Goal: Information Seeking & Learning: Learn about a topic

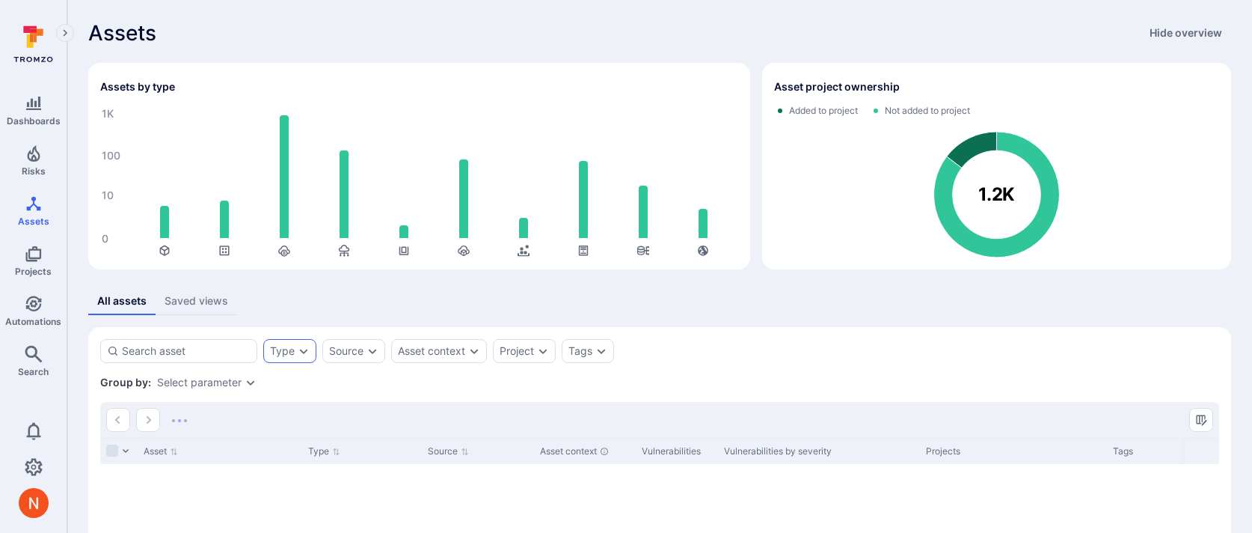
click at [280, 340] on div "Type" at bounding box center [289, 351] width 53 height 24
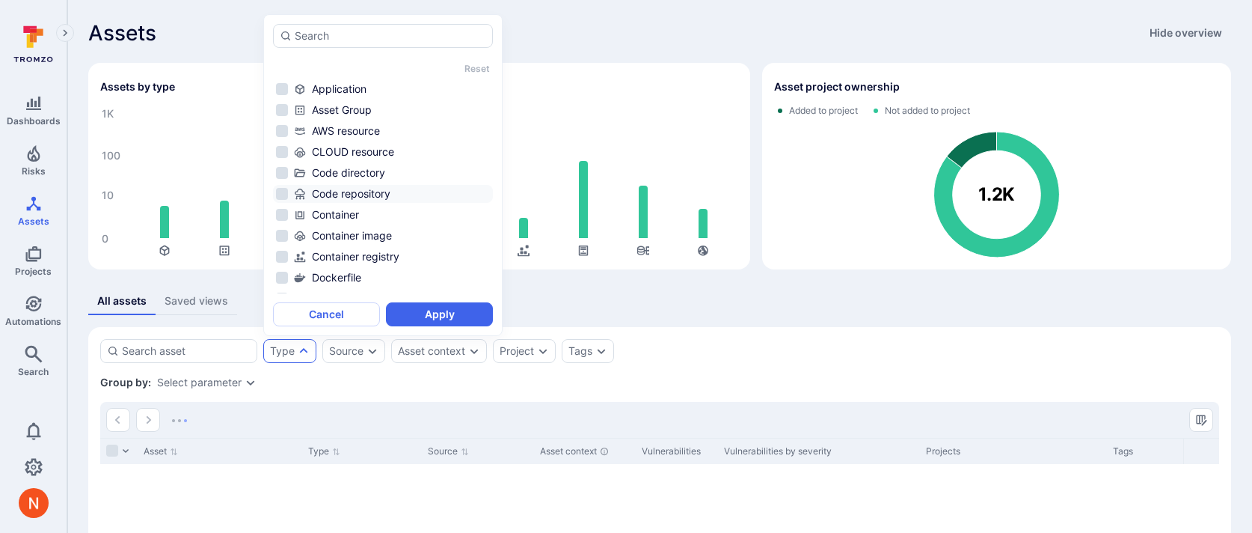
click at [331, 188] on div "Code repository" at bounding box center [392, 193] width 196 height 15
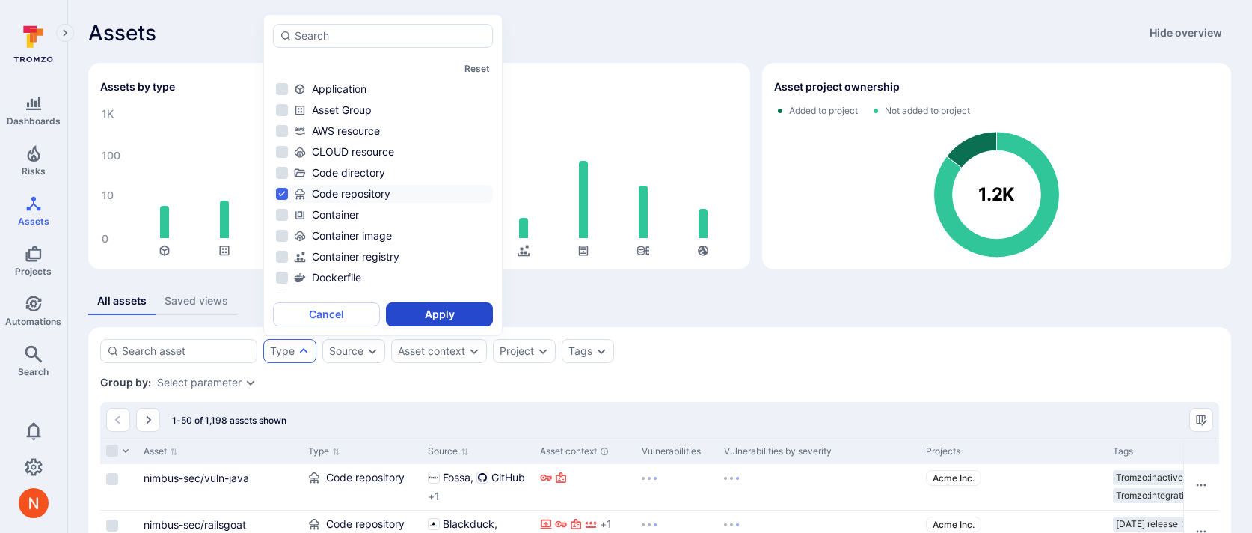
click at [466, 310] on button "Apply" at bounding box center [439, 314] width 107 height 24
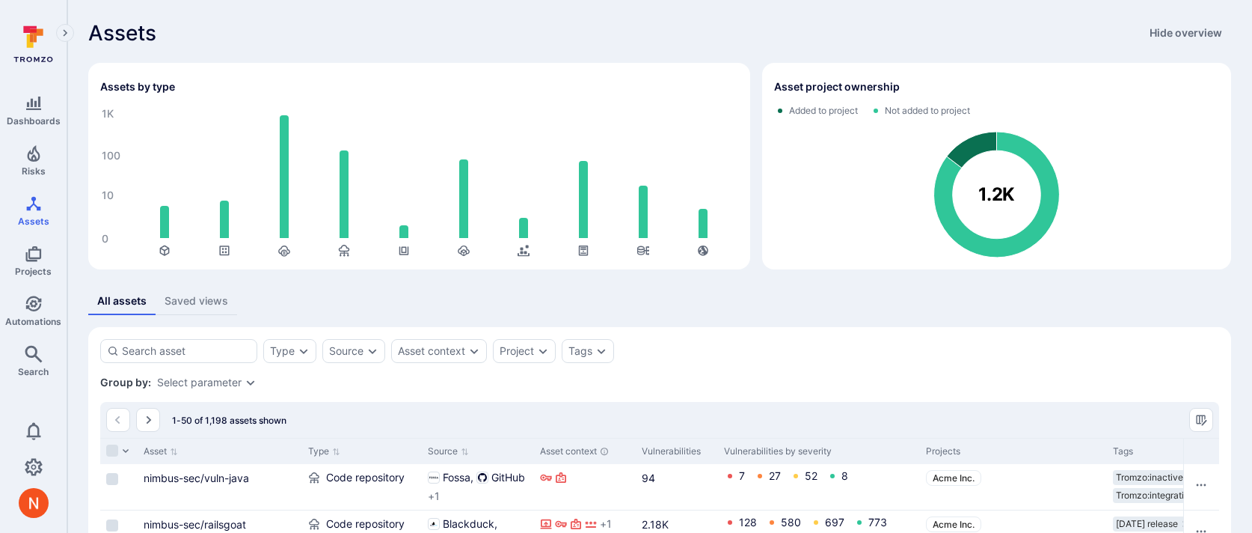
scroll to position [174, 0]
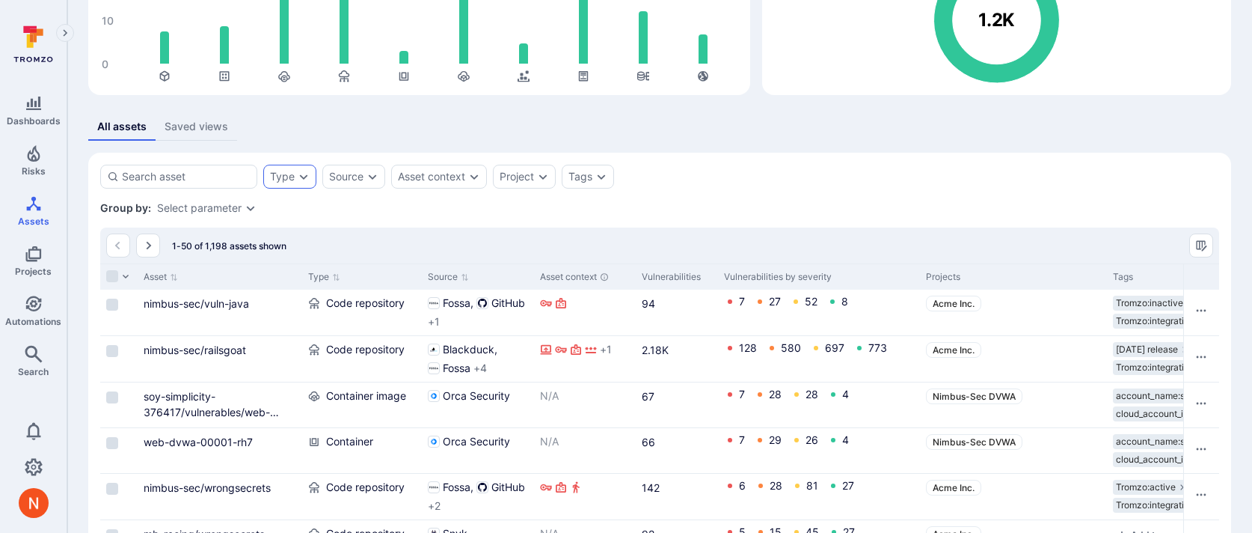
click at [299, 169] on div "Type" at bounding box center [289, 177] width 53 height 24
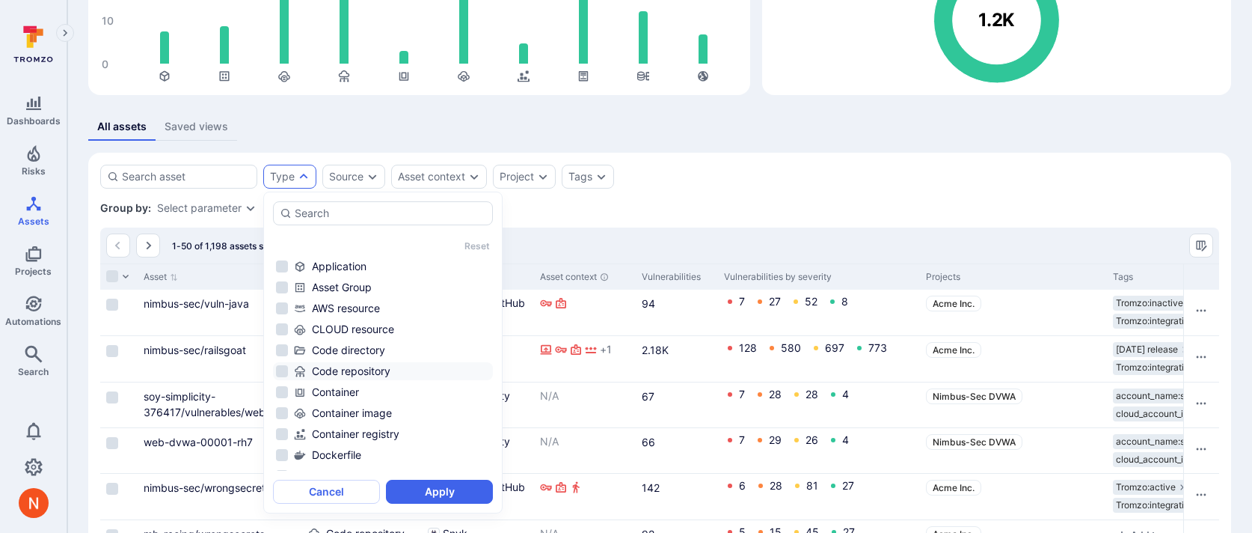
click at [388, 373] on div "Code repository" at bounding box center [392, 371] width 196 height 15
click at [432, 486] on button "Apply" at bounding box center [439, 492] width 107 height 24
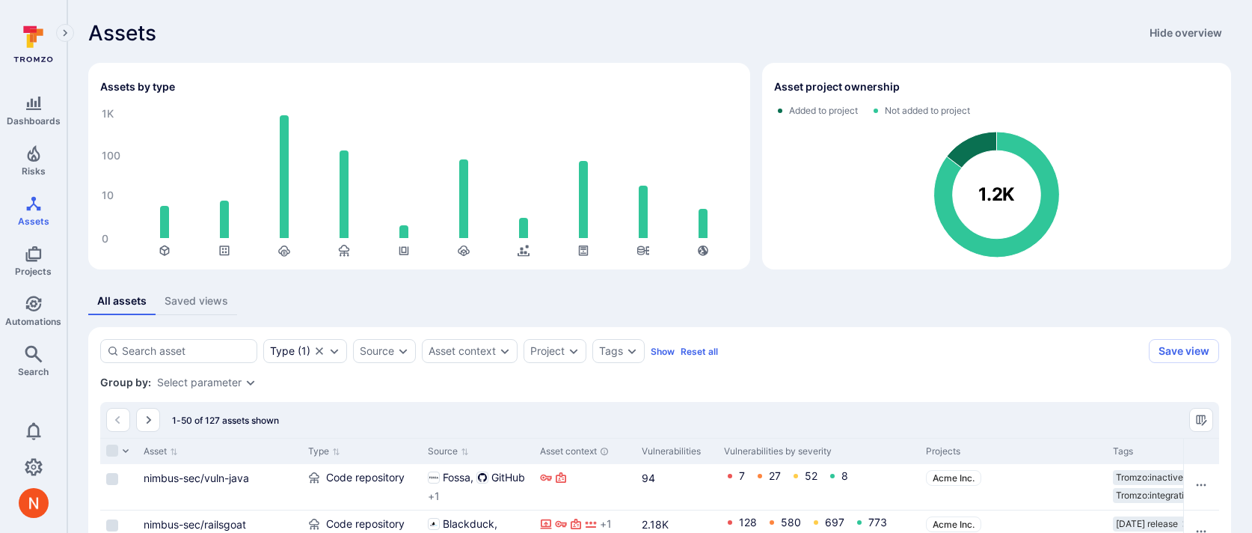
click at [202, 348] on input at bounding box center [186, 350] width 129 height 15
type input "tenable"
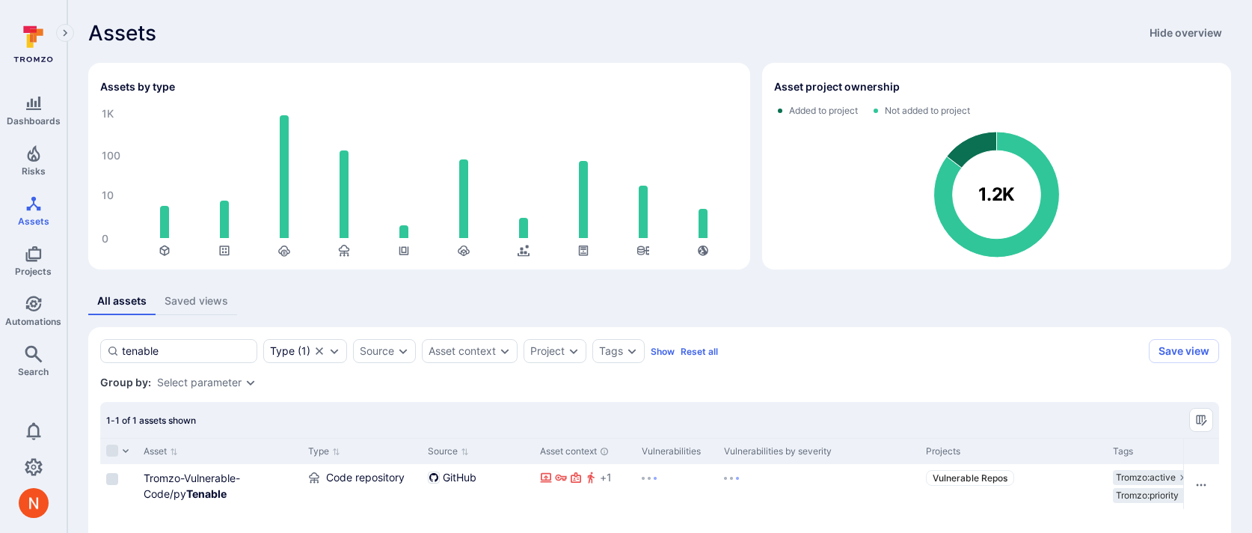
scroll to position [157, 0]
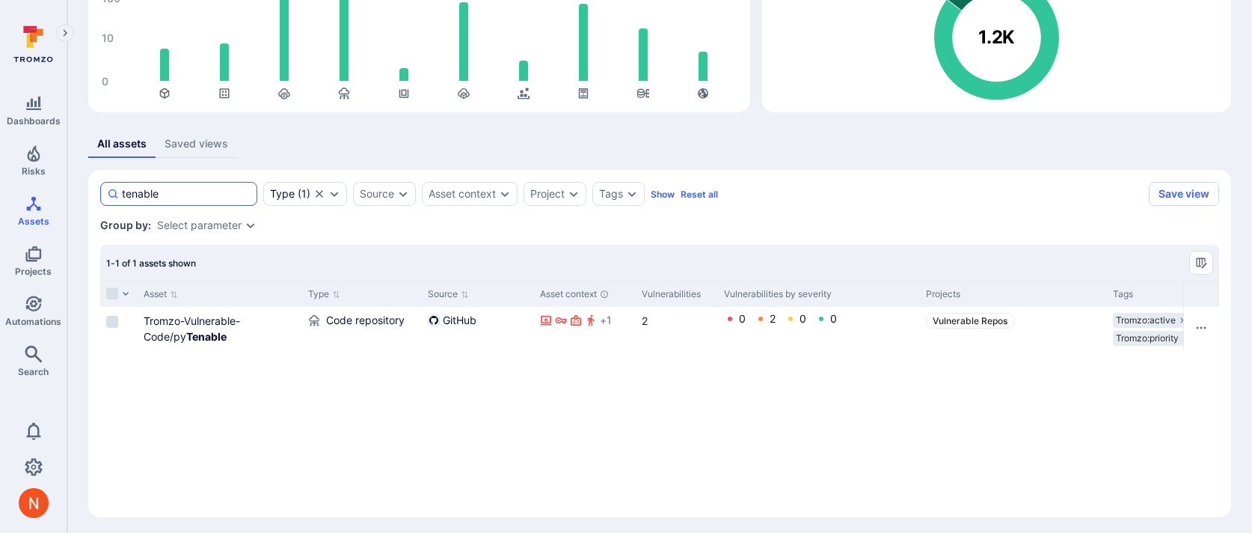
click at [141, 195] on input "tenable" at bounding box center [186, 193] width 129 height 15
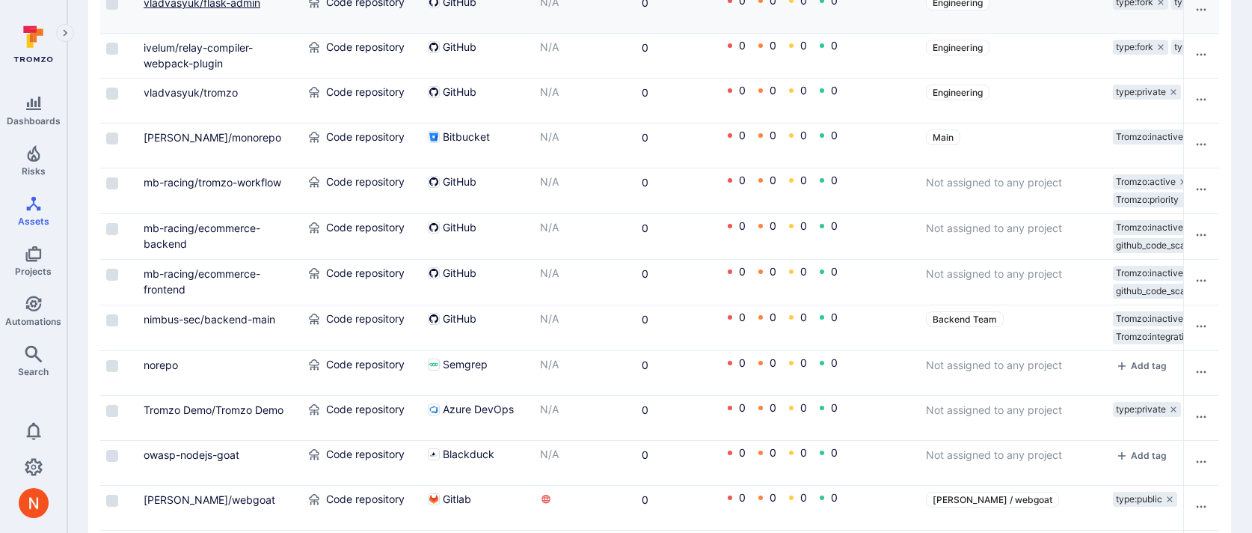
scroll to position [2263, 0]
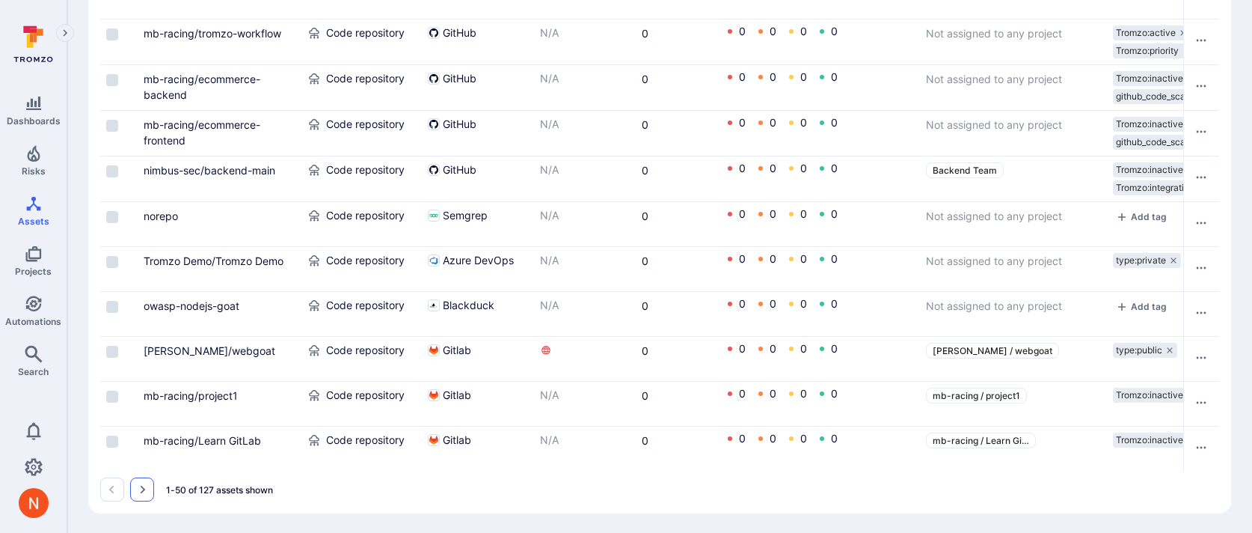
click at [144, 483] on icon "Go to the next page" at bounding box center [142, 489] width 12 height 12
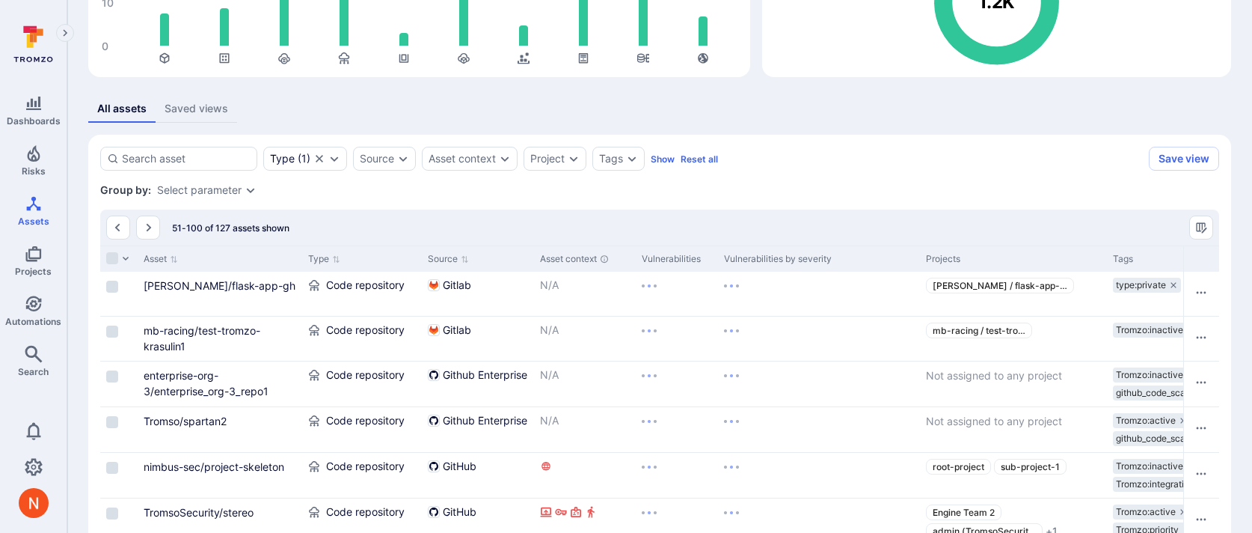
scroll to position [2263, 0]
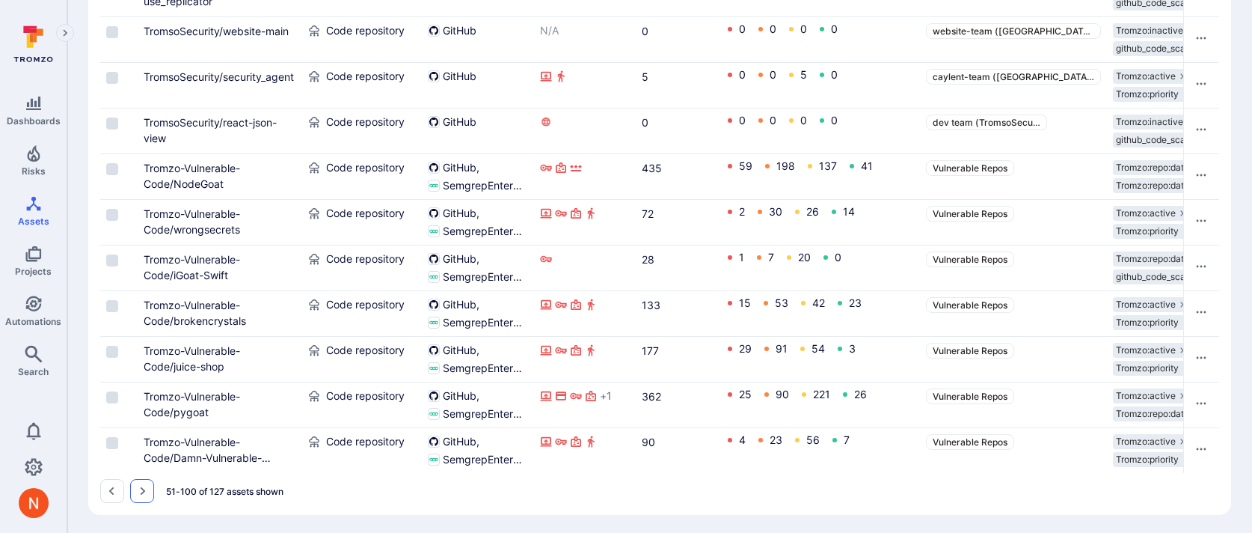
click at [144, 498] on button "Go to the next page" at bounding box center [142, 491] width 24 height 24
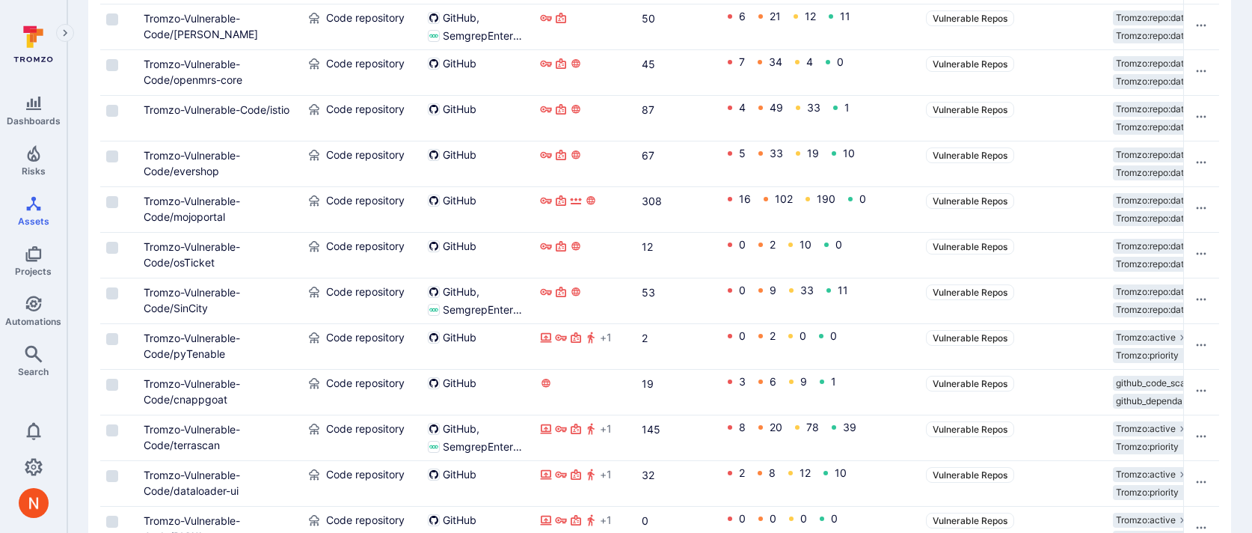
scroll to position [1225, 0]
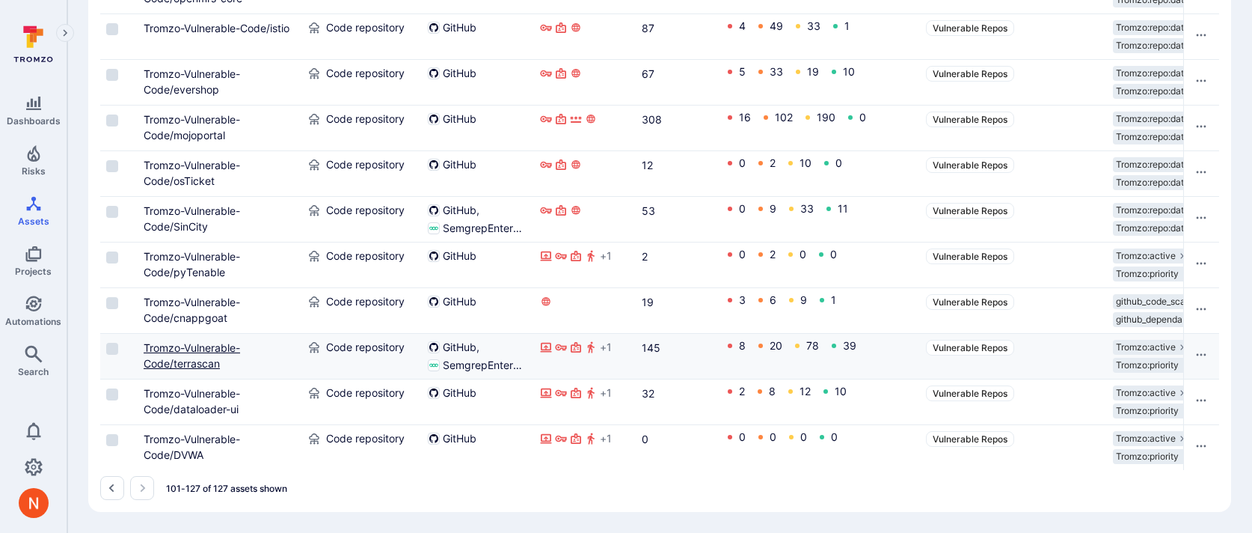
click at [186, 360] on link "Tromzo-Vulnerable-Code/terrascan" at bounding box center [192, 355] width 97 height 28
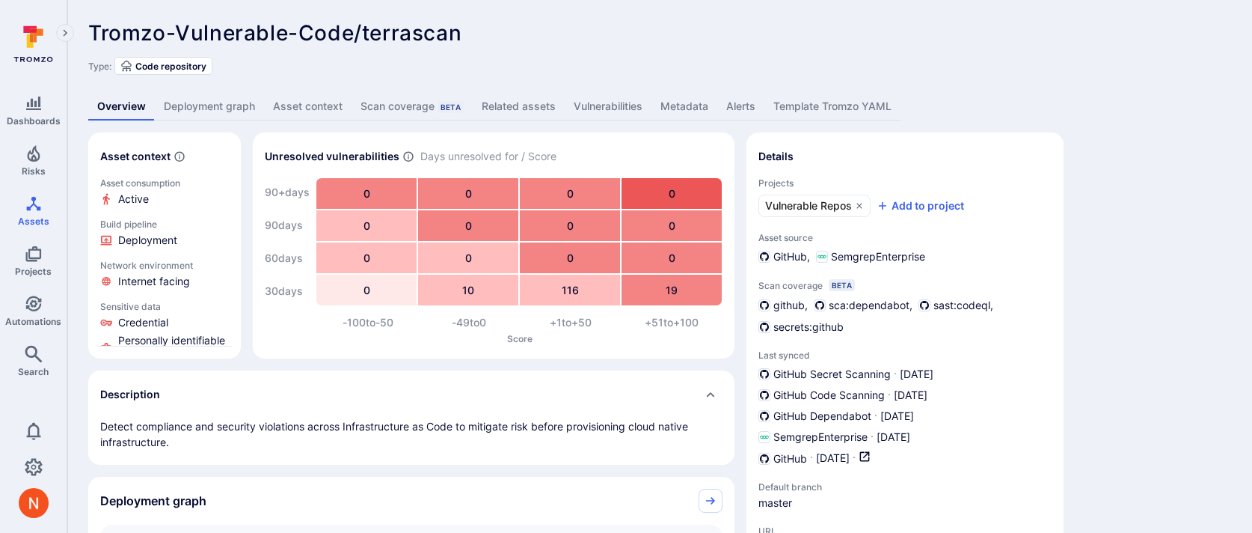
click at [200, 106] on link "Deployment graph" at bounding box center [209, 107] width 109 height 28
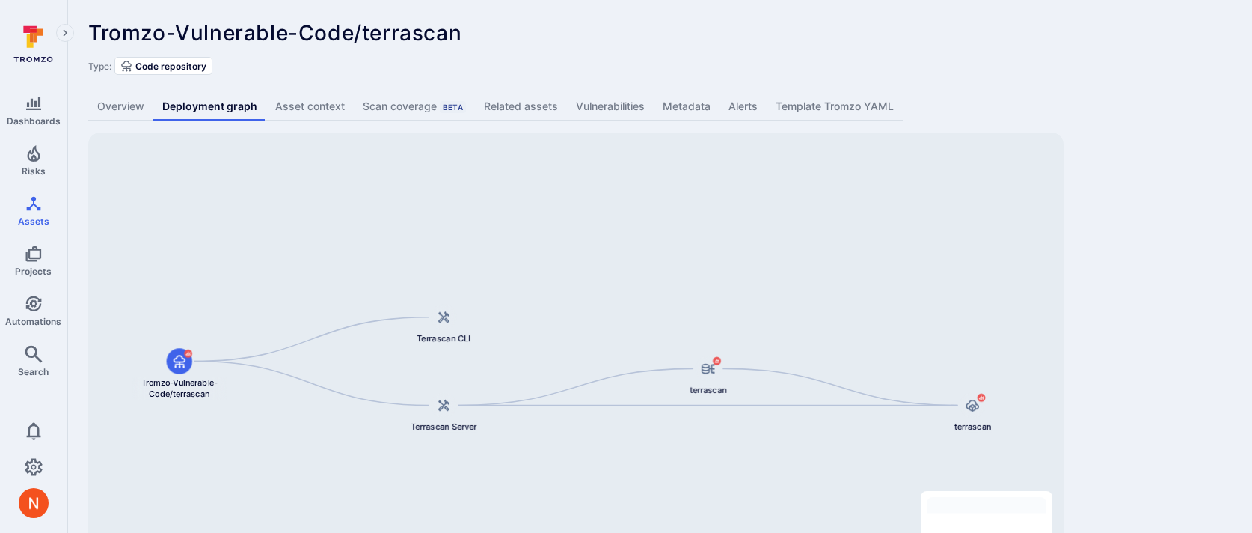
click at [1134, 61] on div "Type: Code repository" at bounding box center [659, 66] width 1143 height 18
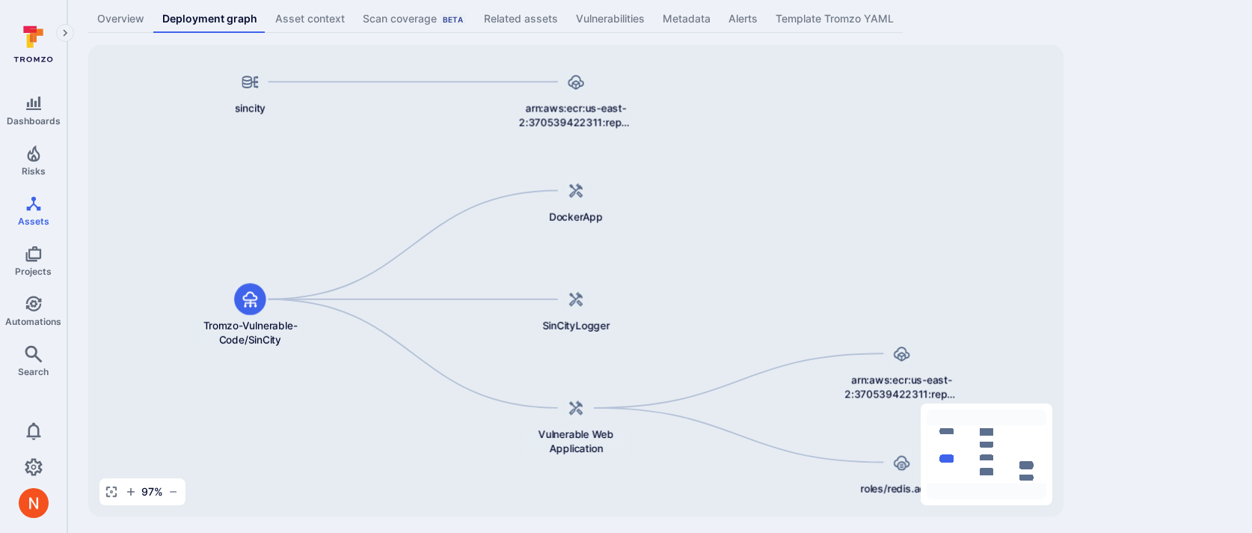
scroll to position [92, 0]
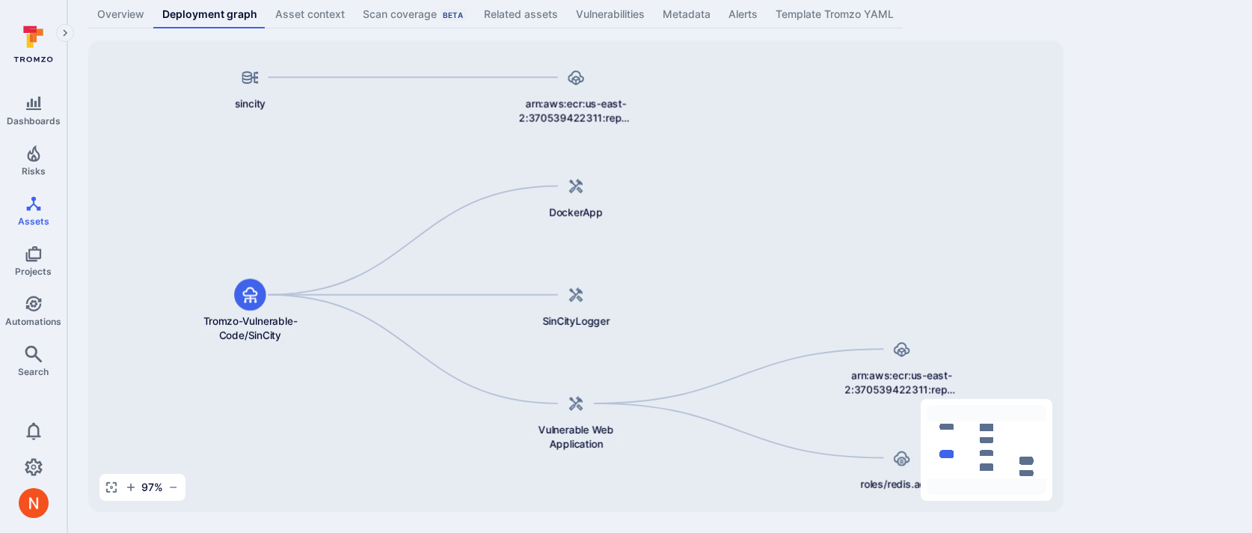
click at [1160, 236] on div "Tromzo-Vulnerable-Code/SinCity ... Show more Type: Code repository Overview Dep…" at bounding box center [659, 220] width 1185 height 625
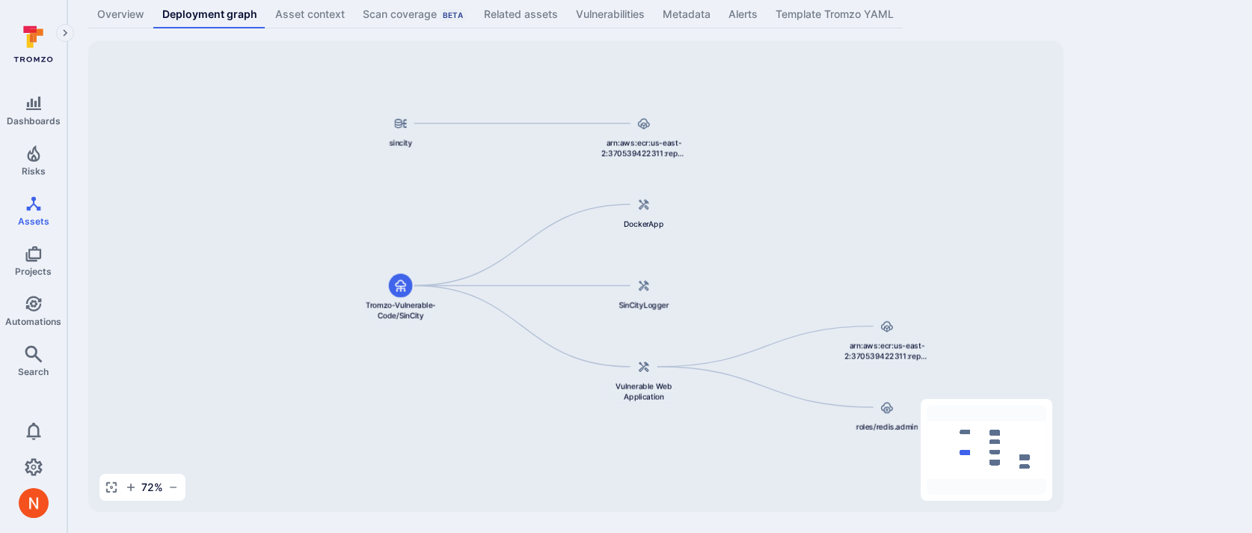
click at [1106, 135] on div "Tromzo-Vulnerable-Code/SinCity ... Show more Type: Code repository Overview Dep…" at bounding box center [659, 220] width 1185 height 625
